Goal: Find specific page/section: Find specific page/section

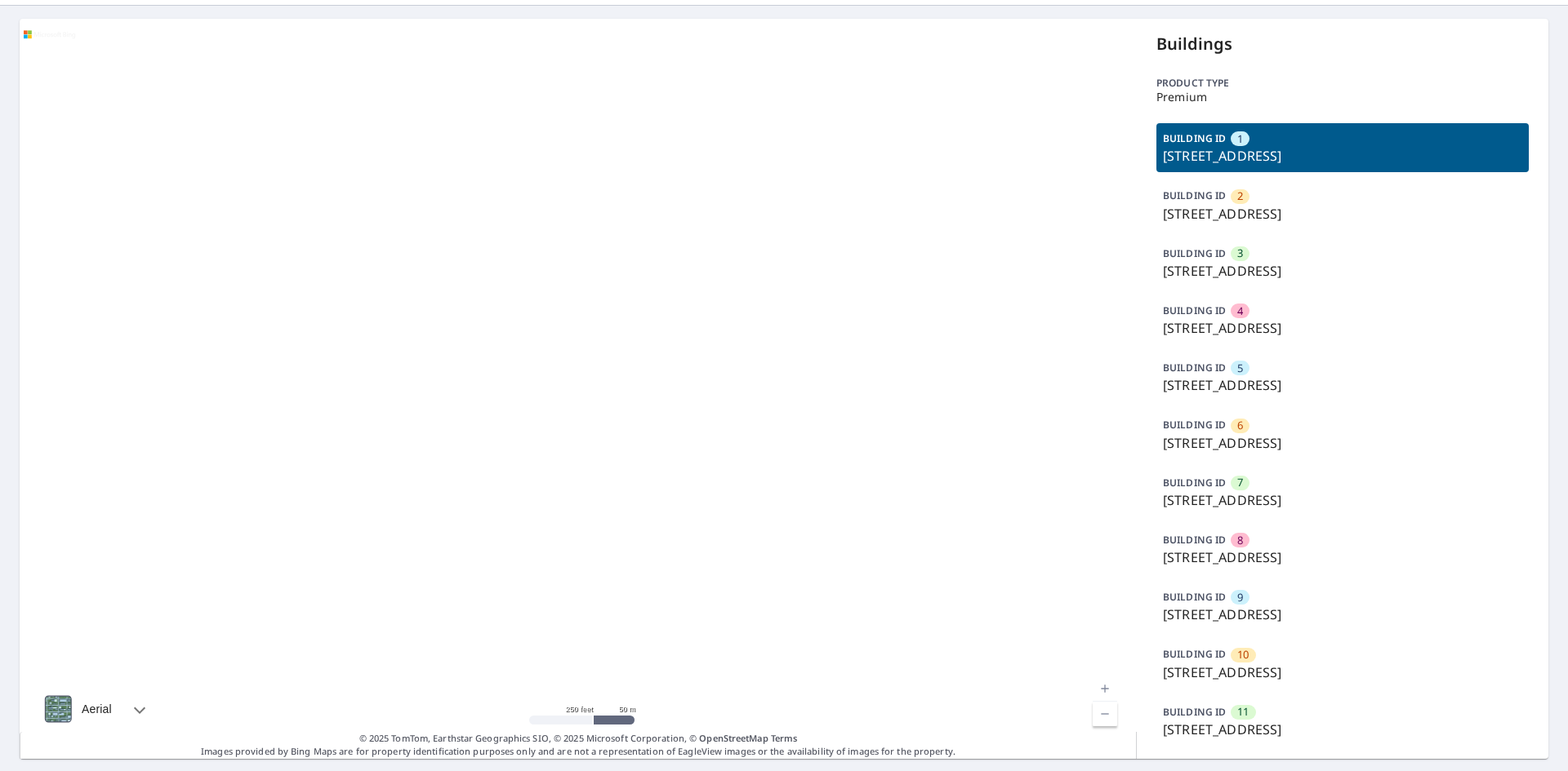
scroll to position [97, 0]
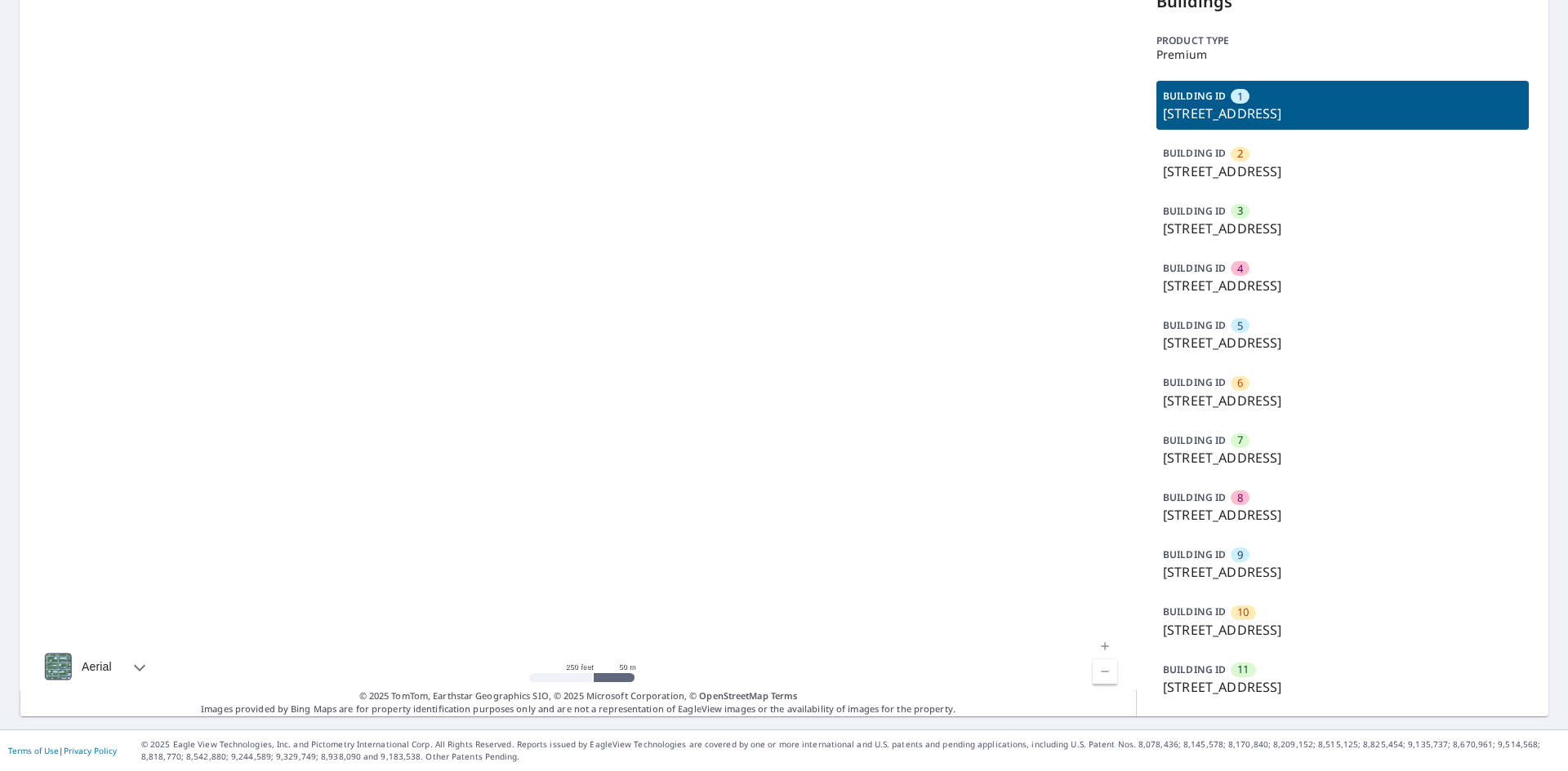
click at [1284, 684] on p "[STREET_ADDRESS]" at bounding box center [1342, 687] width 359 height 20
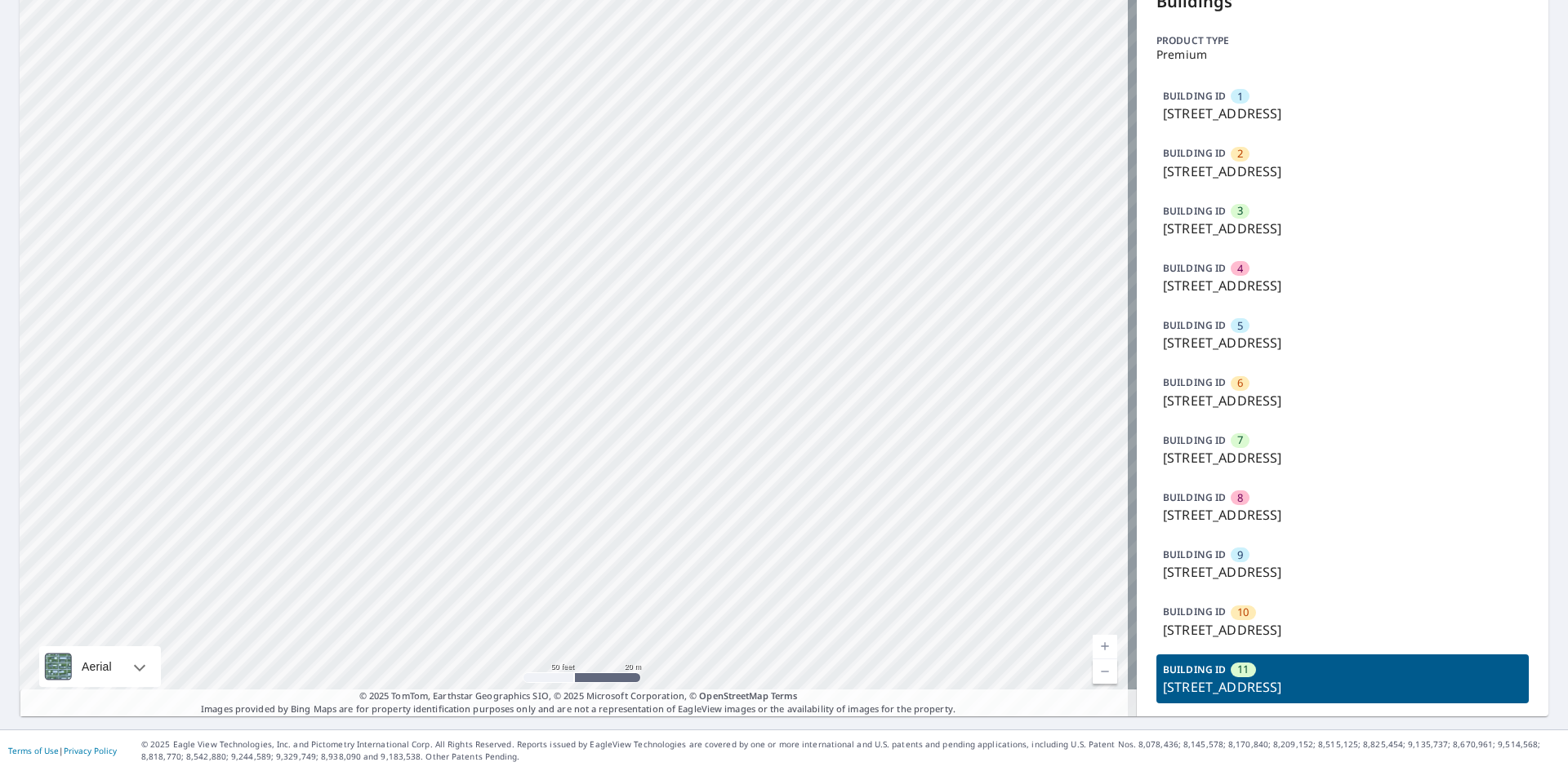
scroll to position [0, 0]
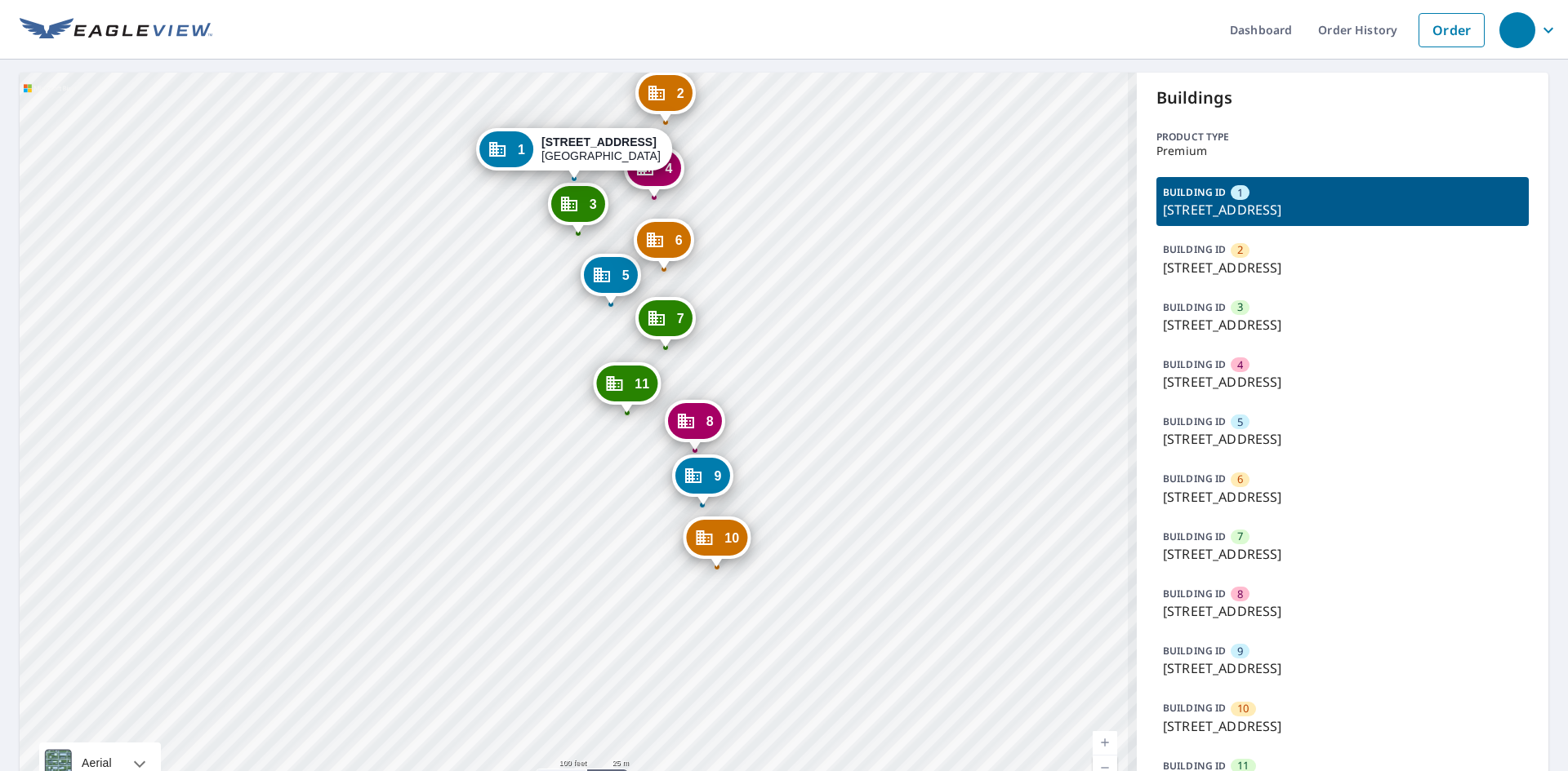
drag, startPoint x: 567, startPoint y: 468, endPoint x: 538, endPoint y: 399, distance: 74.8
click at [538, 399] on div "2 1926 W College Ave San Bernardino, CA 92407 3 4539 University Pkwy San Bernar…" at bounding box center [578, 443] width 1117 height 740
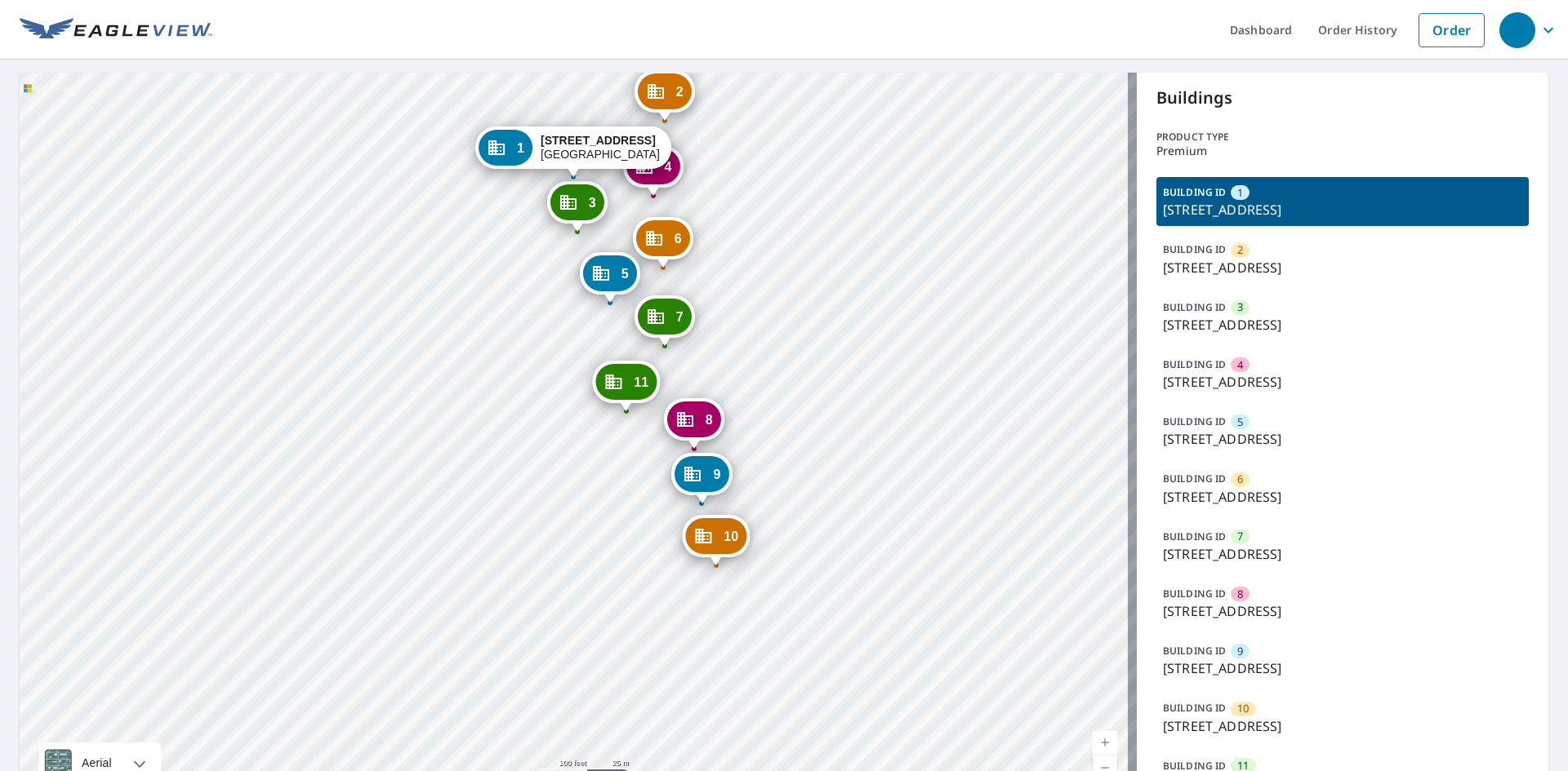
click at [752, 352] on div "2 1926 W College Ave San Bernardino, CA 92407 3 4539 University Pkwy San Bernar…" at bounding box center [578, 443] width 1117 height 740
